Goal: Task Accomplishment & Management: Manage account settings

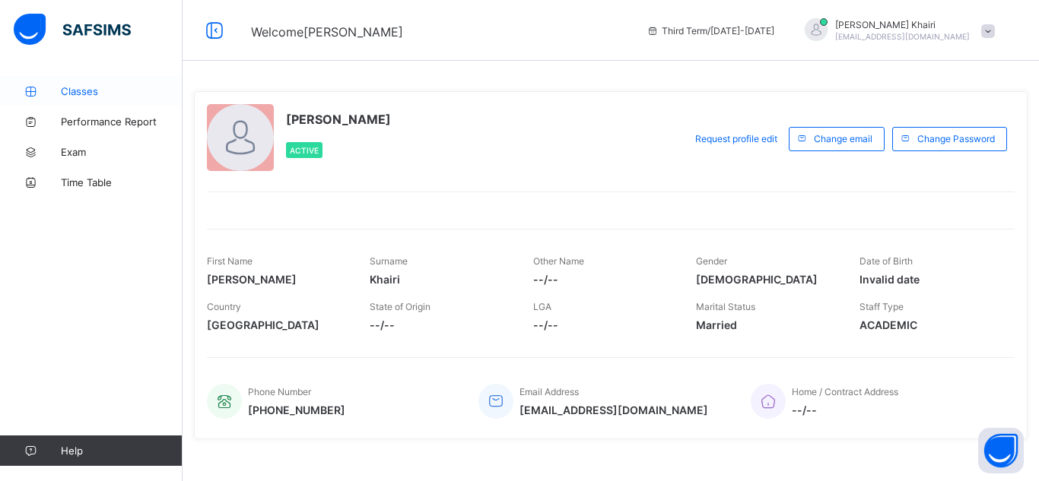
click at [95, 87] on span "Classes" at bounding box center [122, 91] width 122 height 12
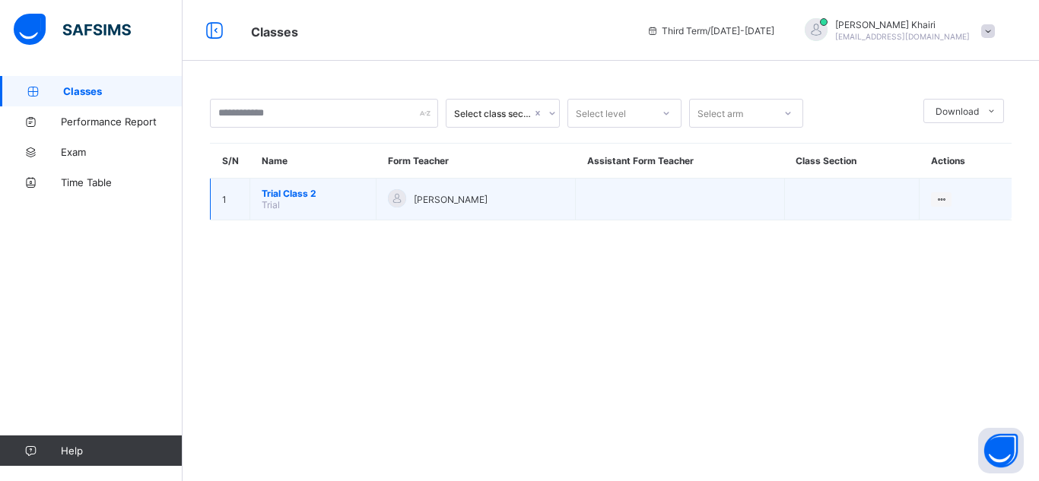
click at [303, 192] on span "Trial Class 2" at bounding box center [313, 193] width 103 height 11
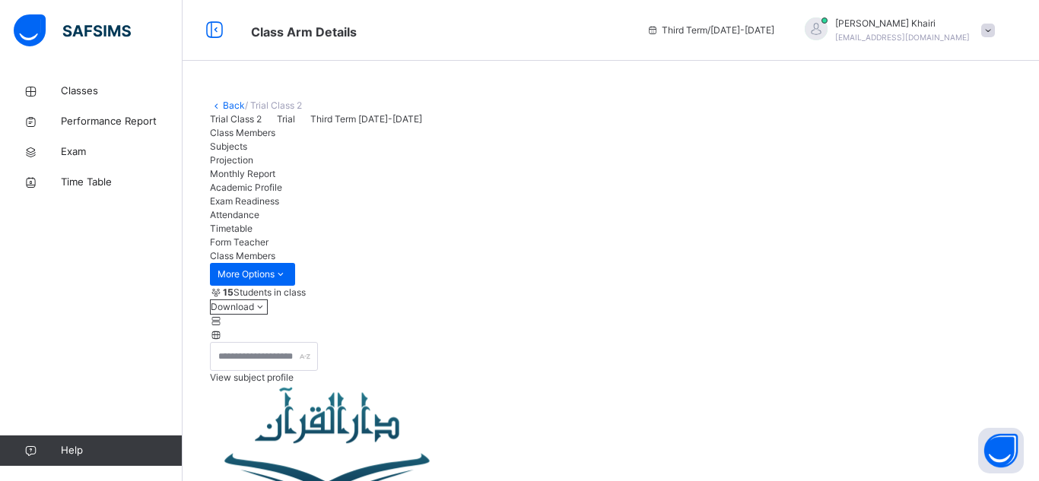
click at [259, 221] on span "Attendance" at bounding box center [234, 214] width 49 height 11
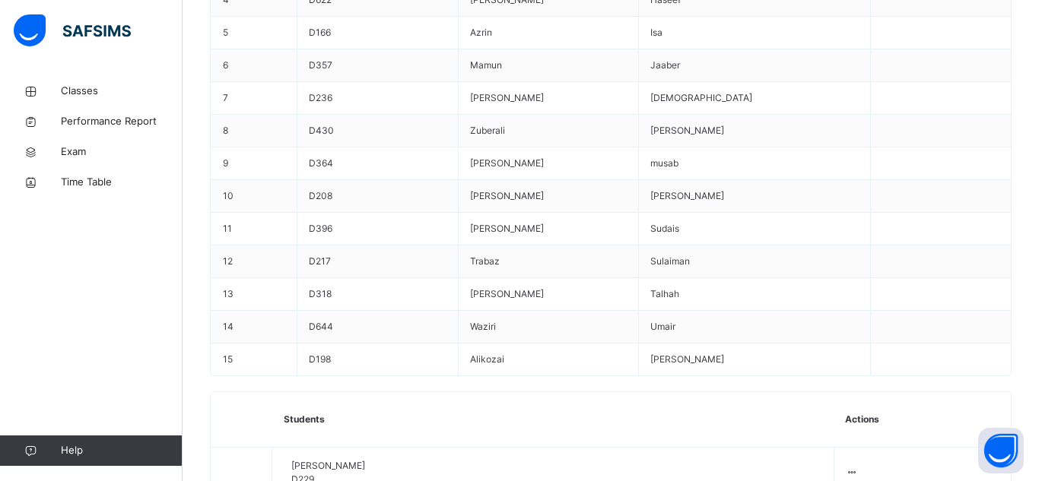
scroll to position [827, 0]
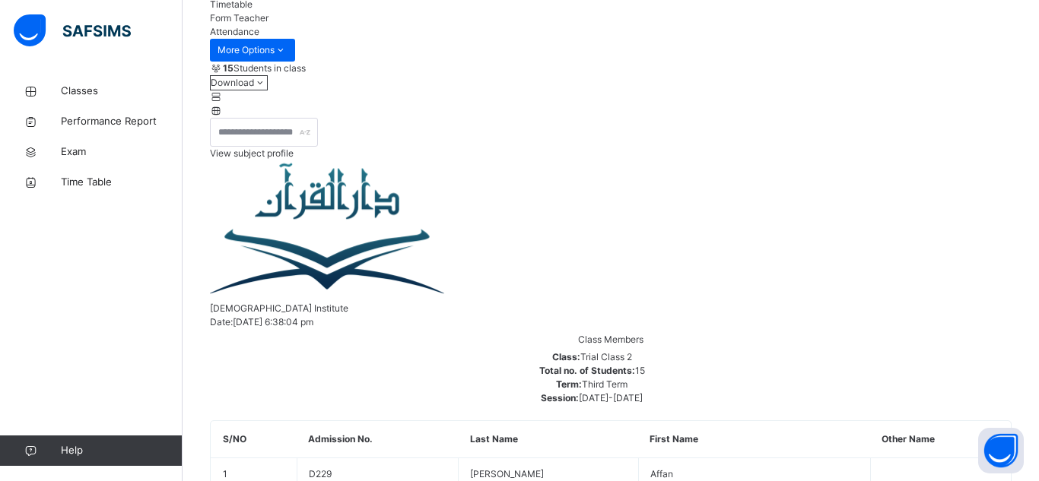
scroll to position [223, 0]
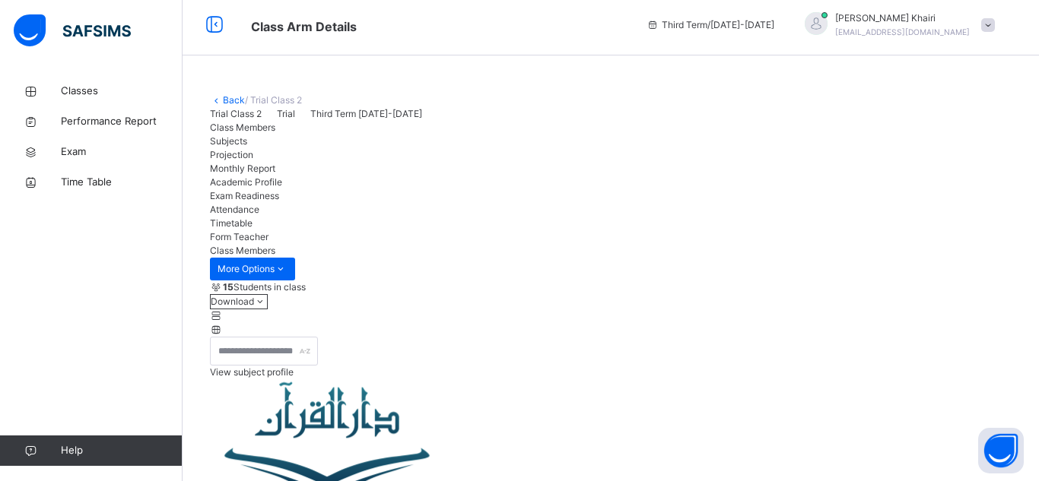
scroll to position [0, 0]
